Goal: Task Accomplishment & Management: Use online tool/utility

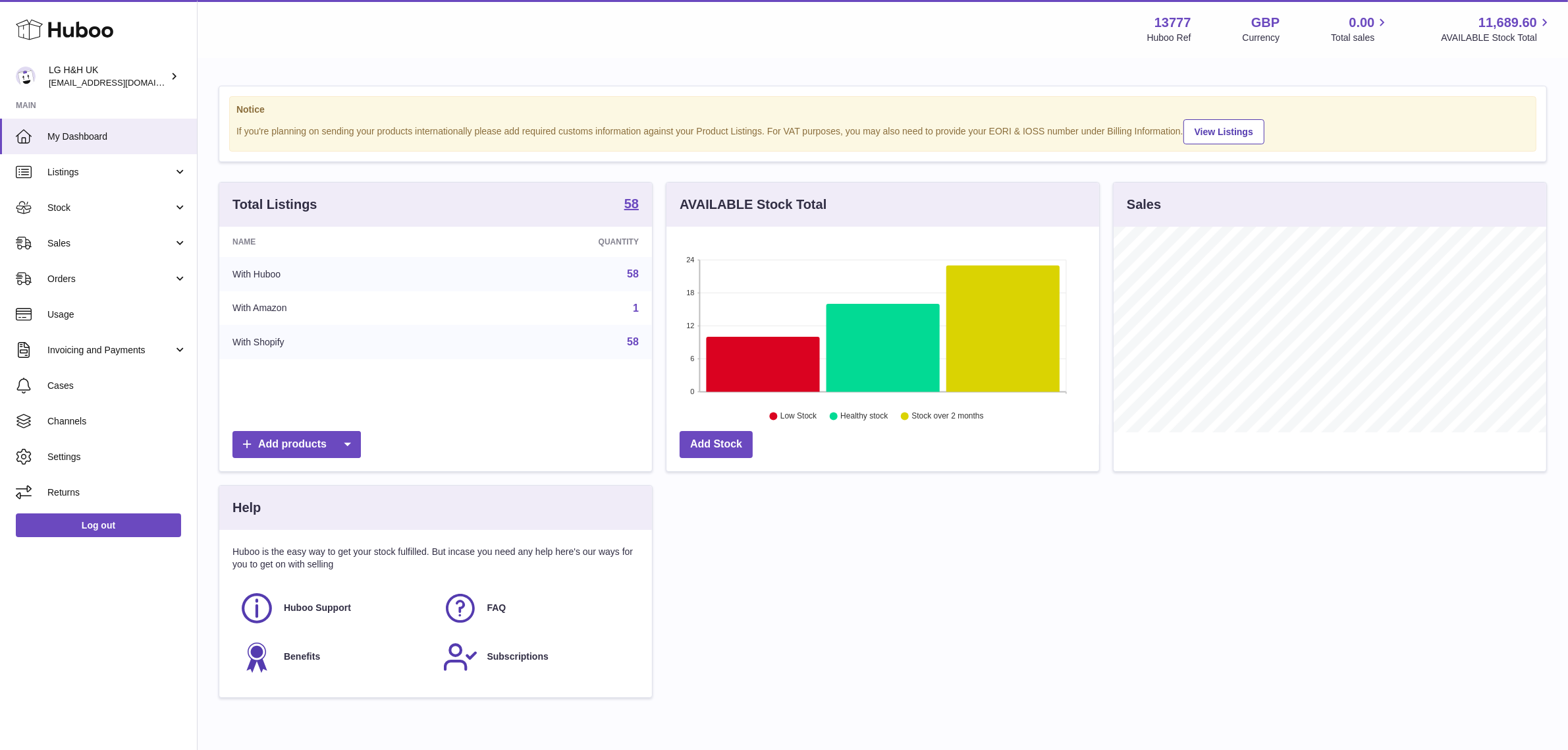
scroll to position [205, 433]
click at [106, 245] on span "Sales" at bounding box center [110, 243] width 125 height 12
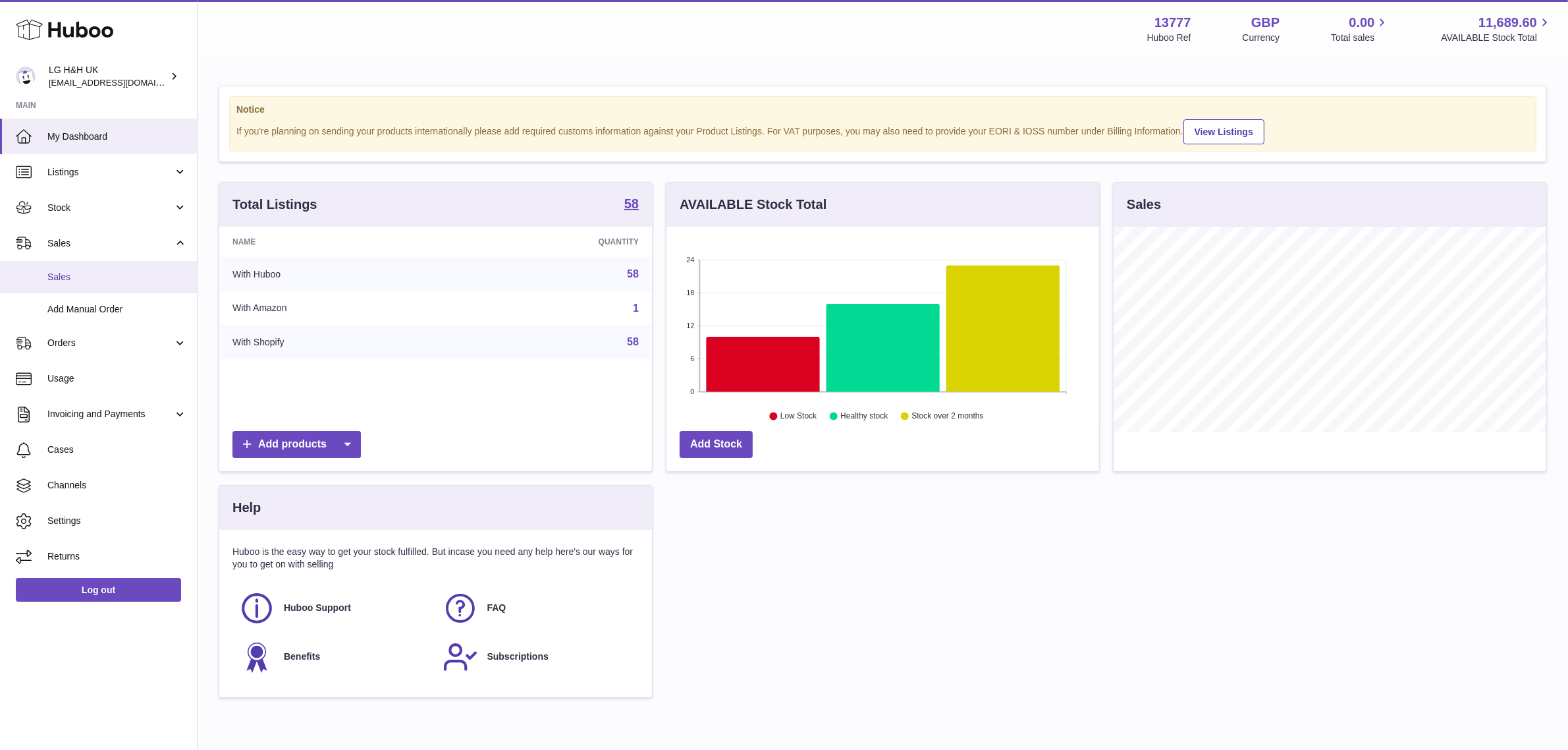
click at [62, 284] on link "Sales" at bounding box center [98, 277] width 197 height 32
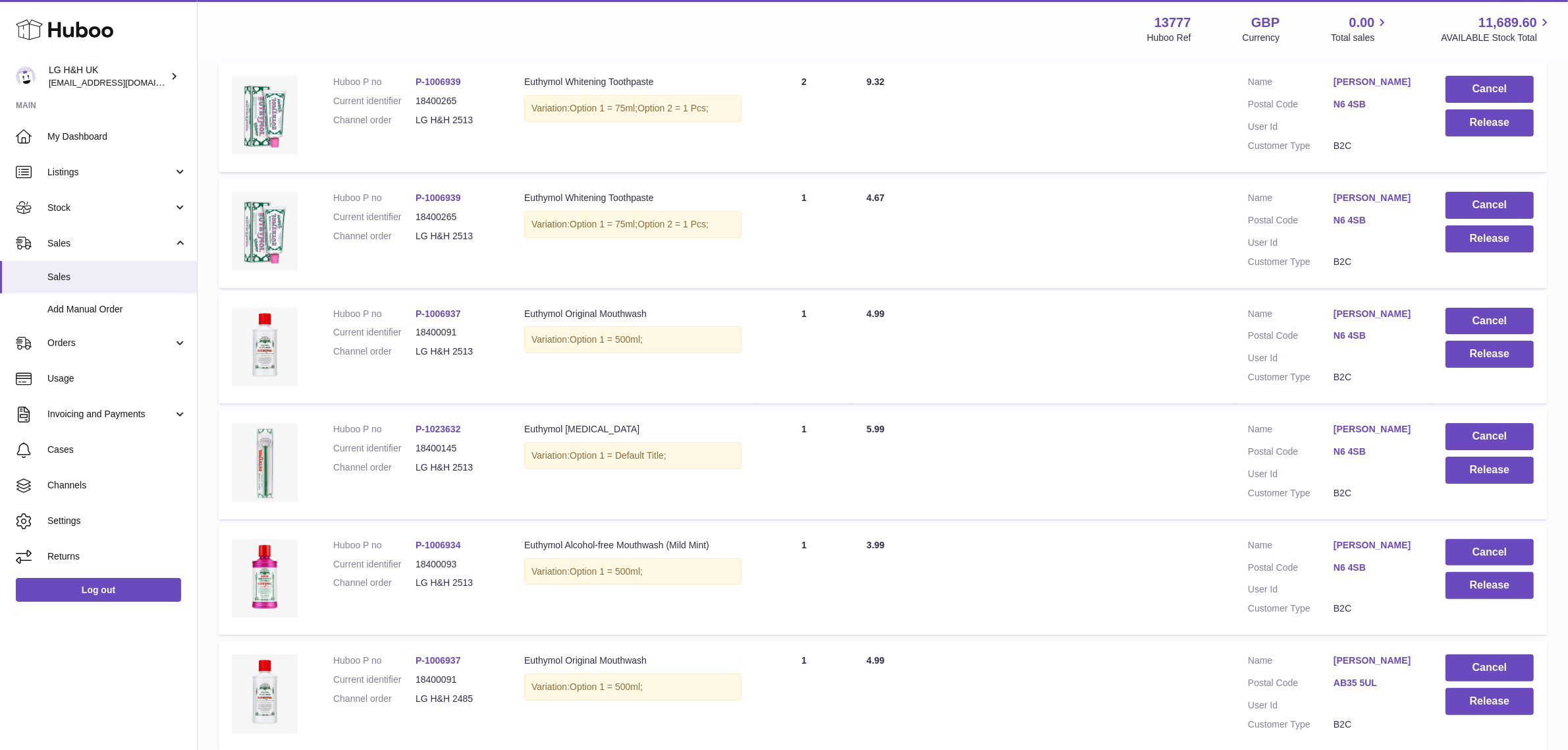
scroll to position [269, 0]
click at [1471, 581] on button "Release" at bounding box center [1490, 585] width 88 height 27
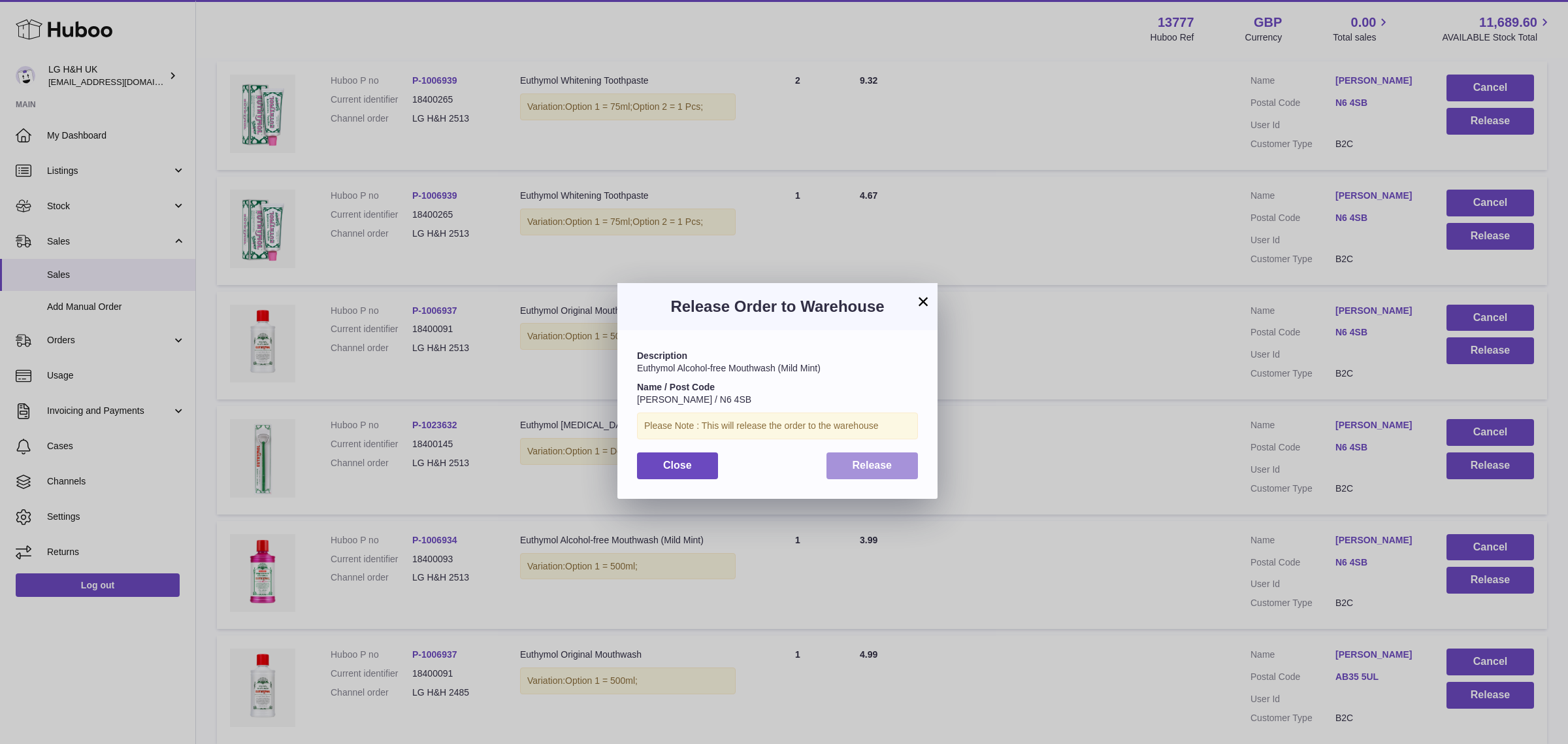
click at [863, 465] on span "Release" at bounding box center [872, 464] width 40 height 11
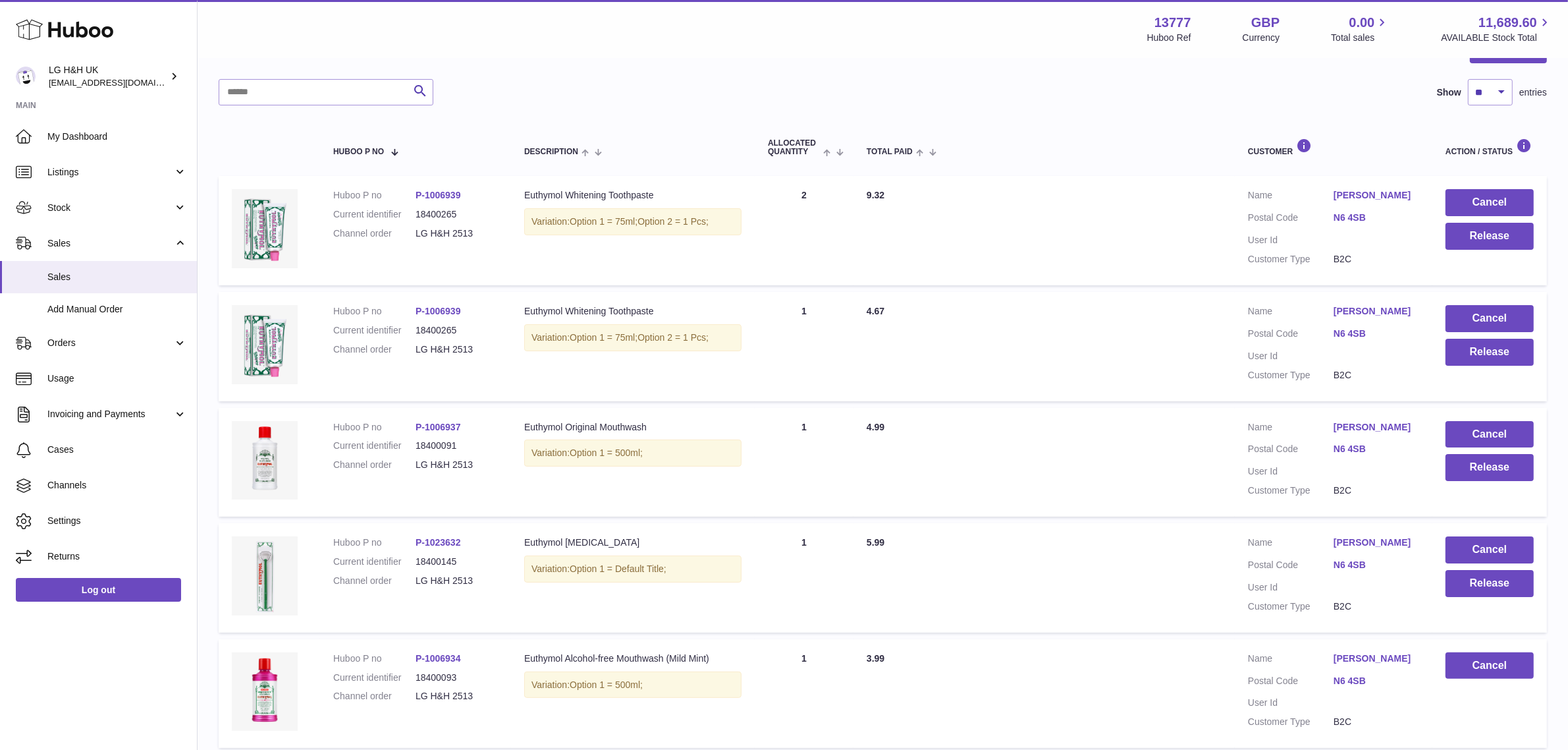
scroll to position [154, 0]
click at [1472, 584] on button "Release" at bounding box center [1490, 585] width 88 height 27
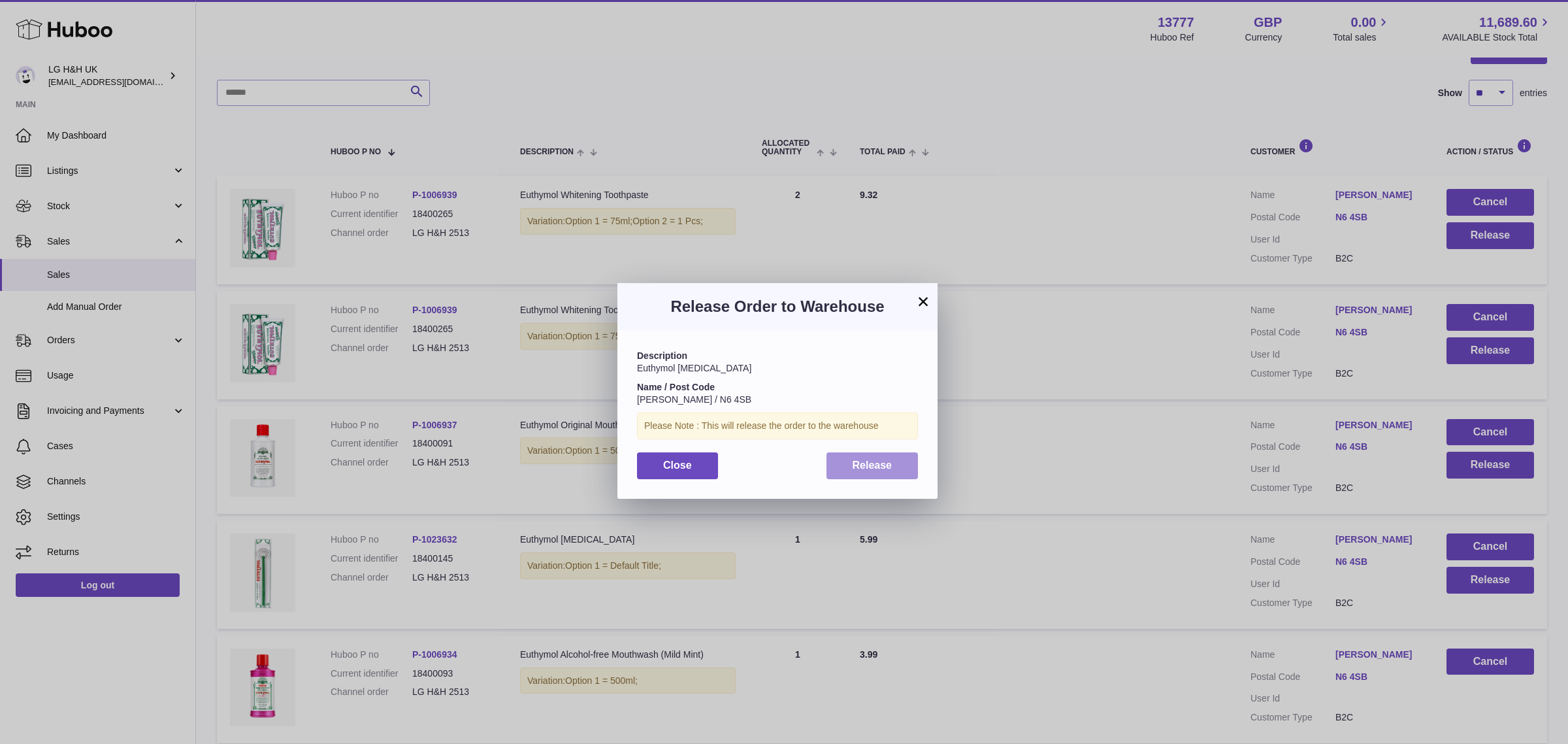
click at [863, 471] on button "Release" at bounding box center [873, 465] width 92 height 26
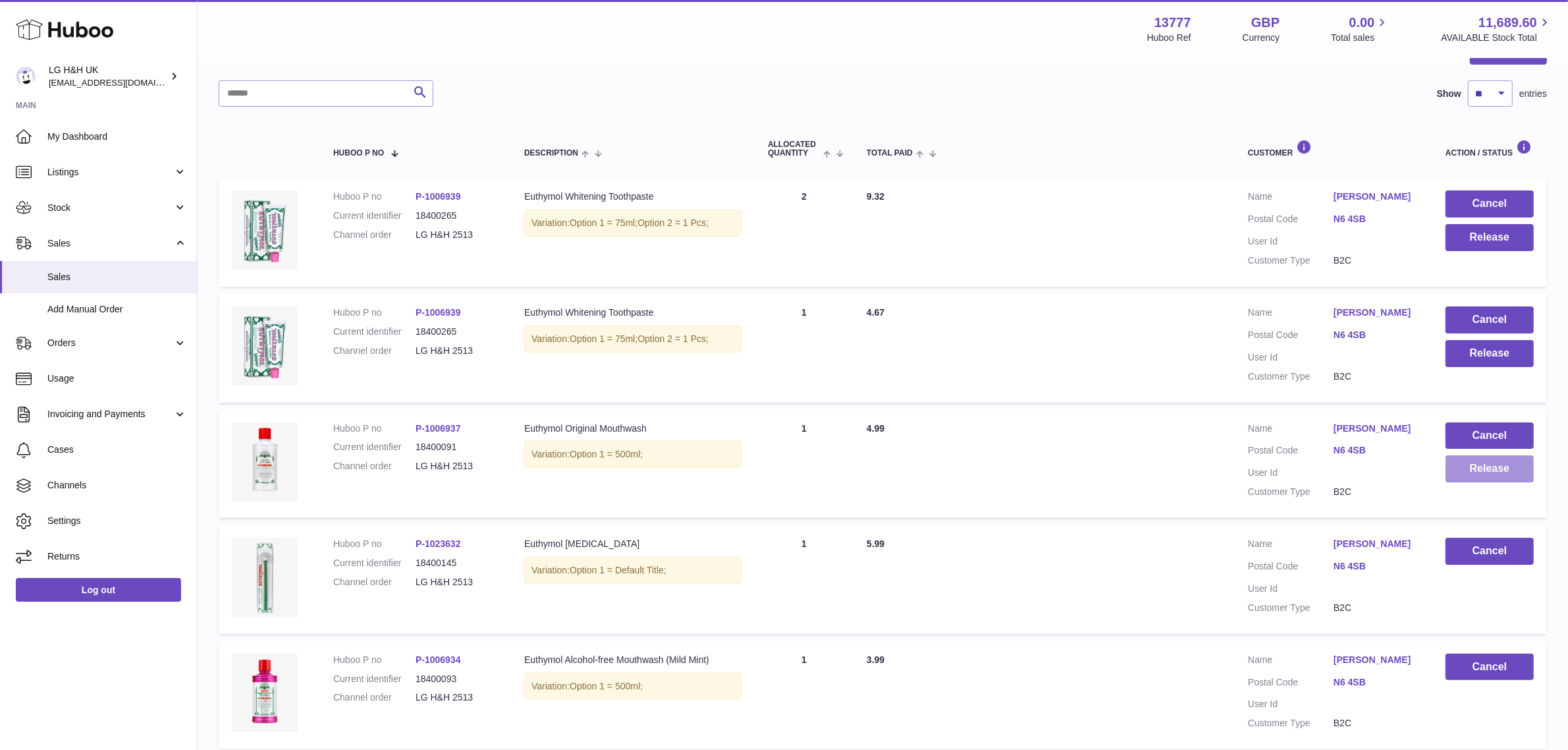
click at [1502, 472] on button "Release" at bounding box center [1490, 469] width 88 height 27
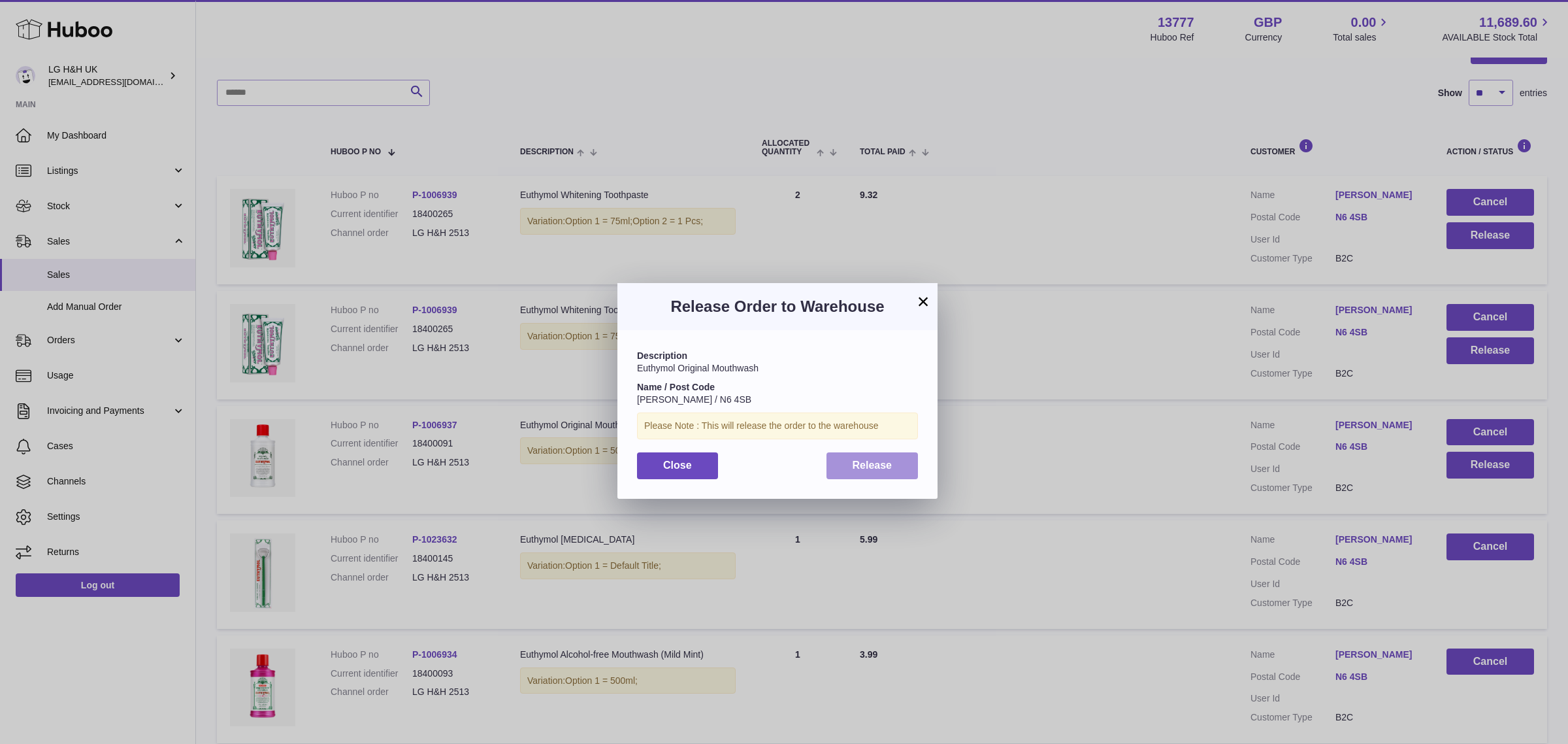
click at [874, 459] on span "Release" at bounding box center [872, 464] width 40 height 11
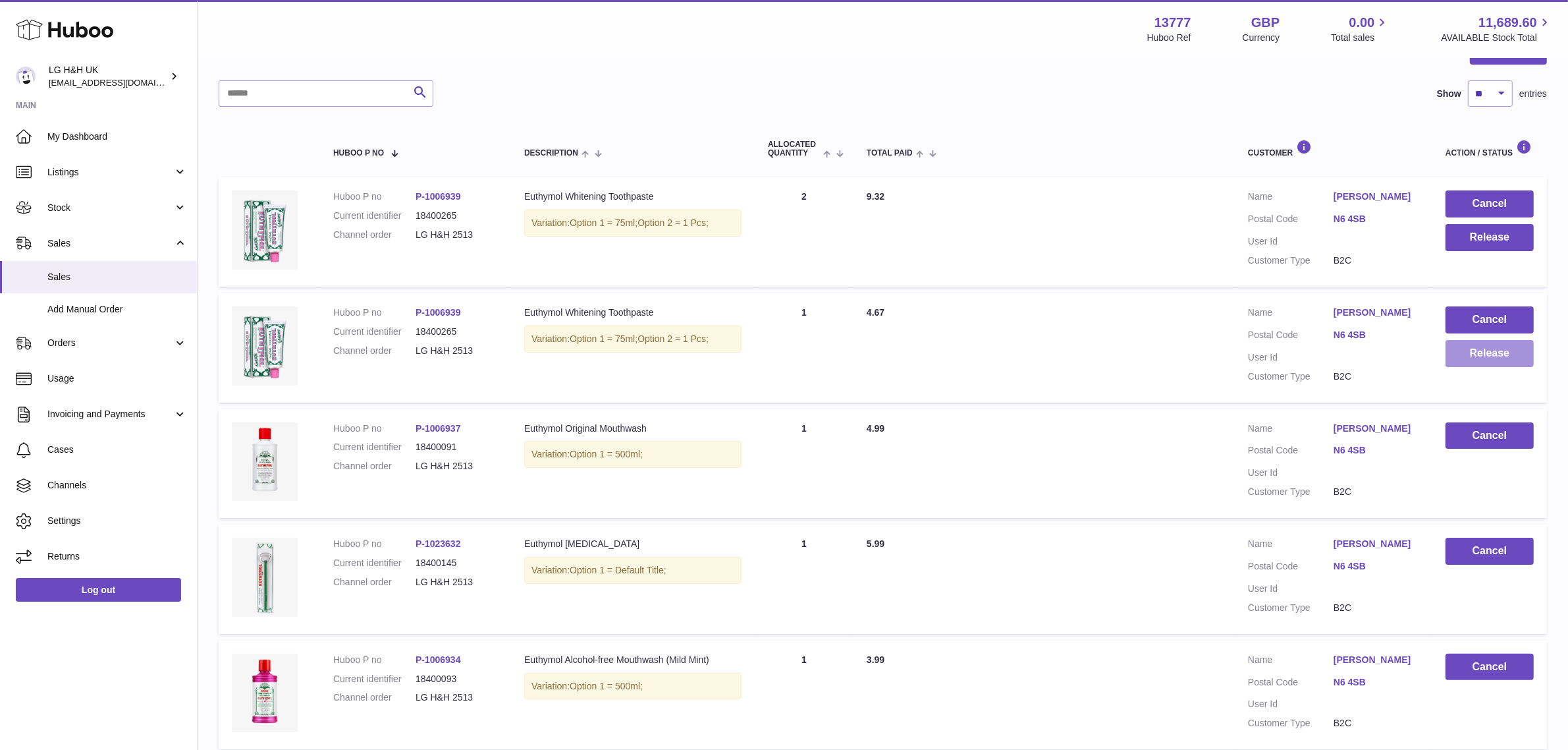
click at [1505, 351] on button "Release" at bounding box center [1490, 353] width 88 height 27
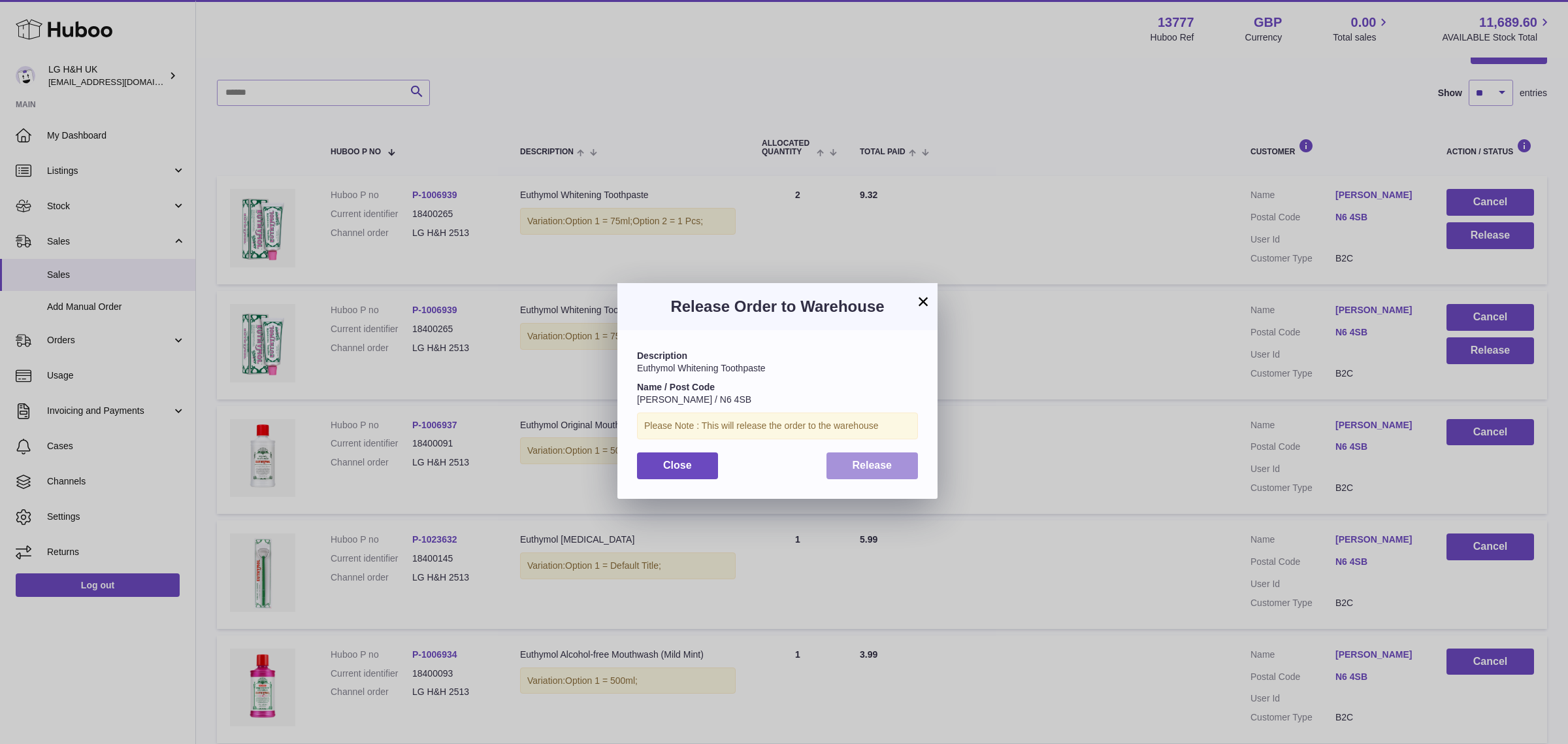
click at [896, 455] on button "Release" at bounding box center [873, 465] width 92 height 26
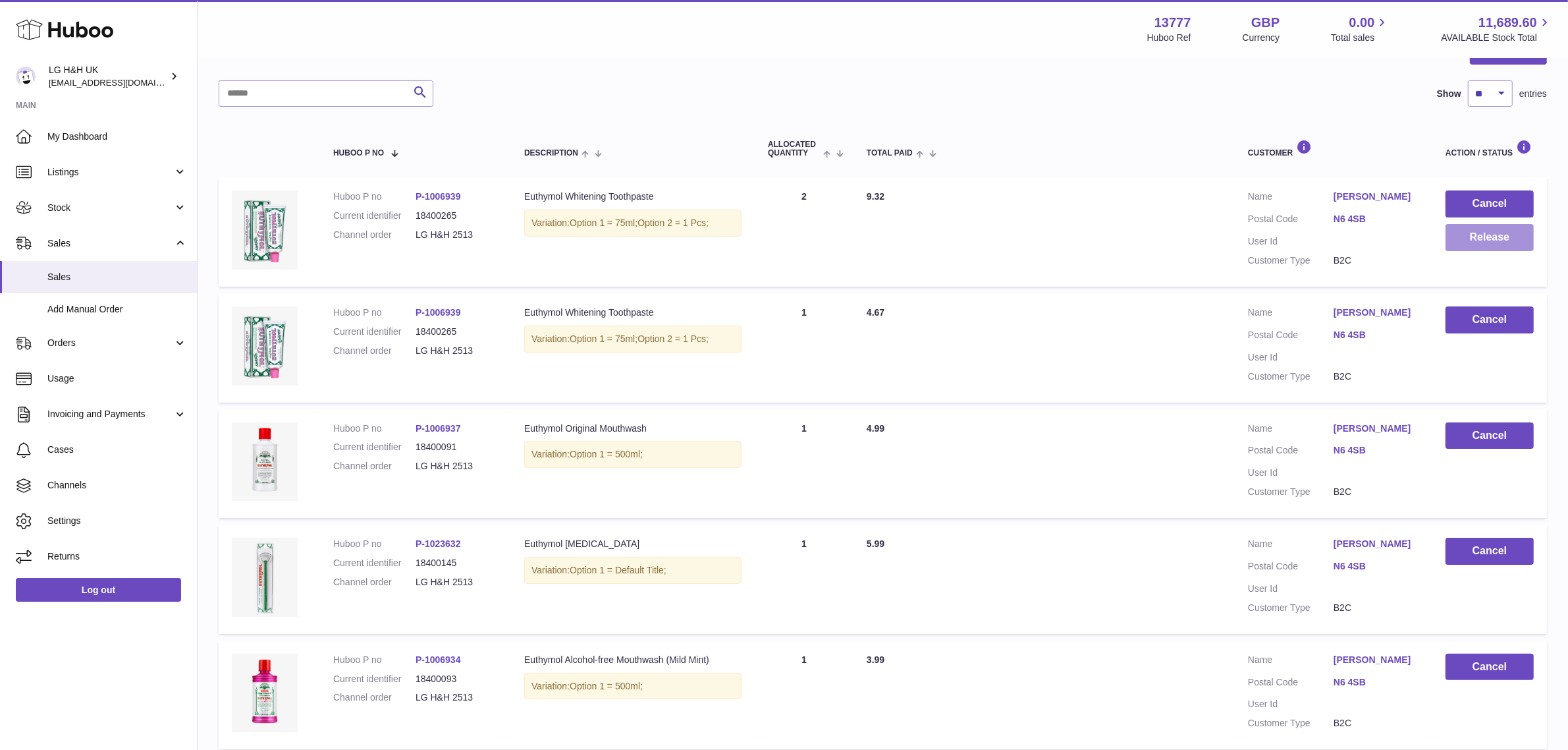
click at [1479, 233] on button "Release" at bounding box center [1490, 237] width 88 height 27
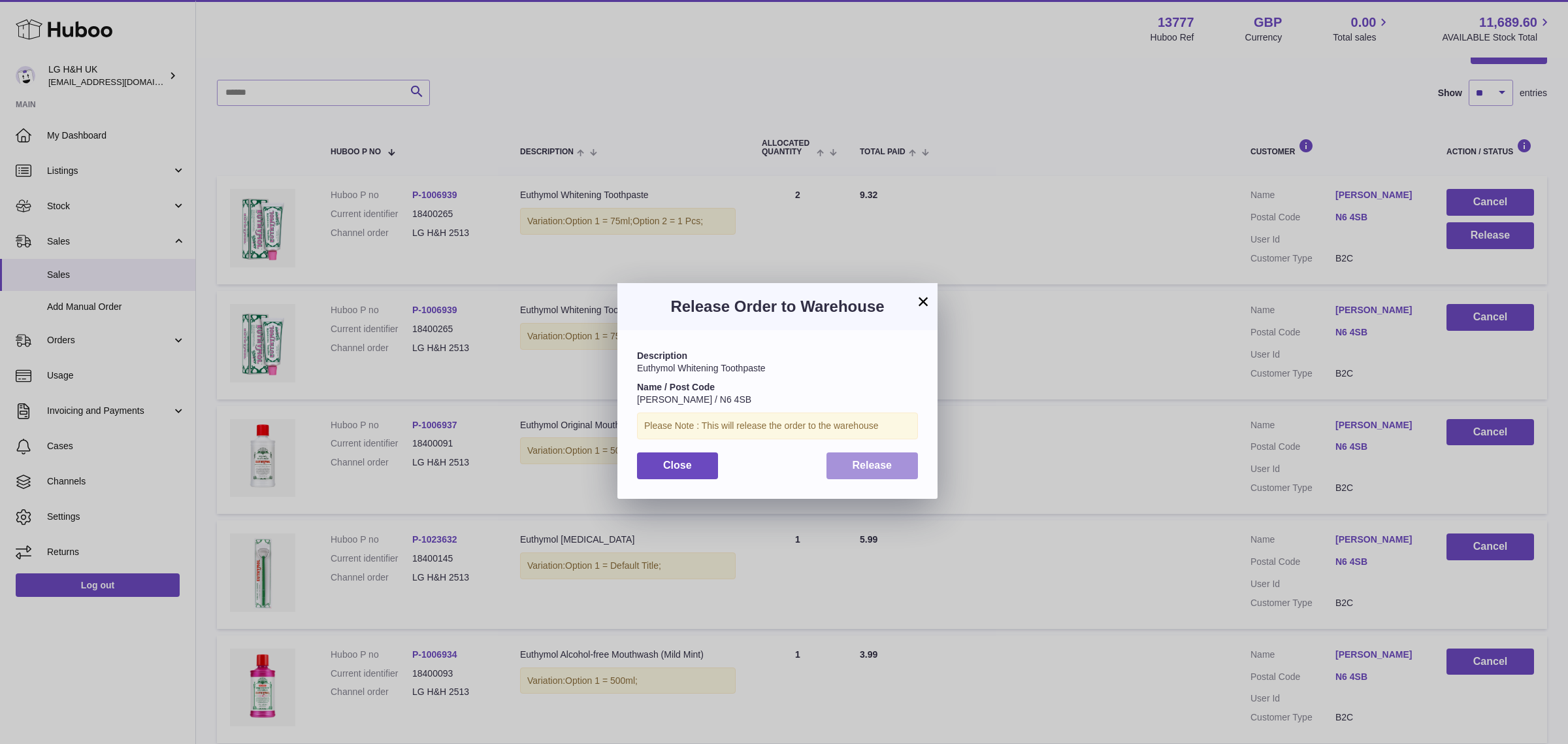
click at [884, 462] on span "Release" at bounding box center [872, 464] width 40 height 11
